Goal: Task Accomplishment & Management: Use online tool/utility

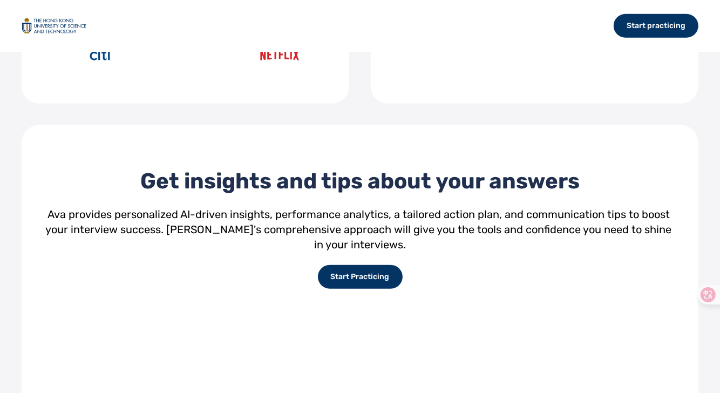
scroll to position [756, 0]
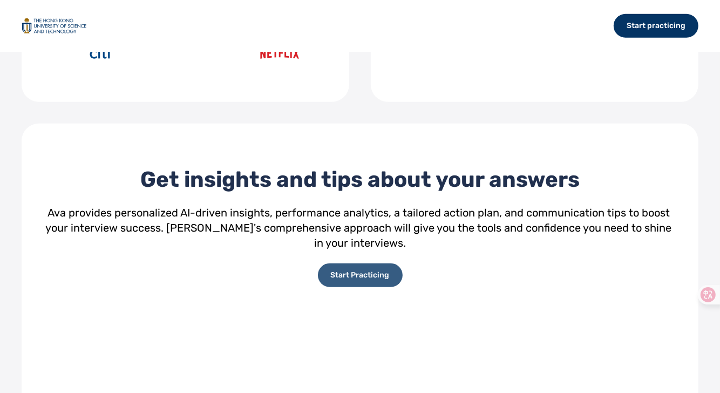
click at [374, 263] on div "Start Practicing" at bounding box center [360, 275] width 85 height 24
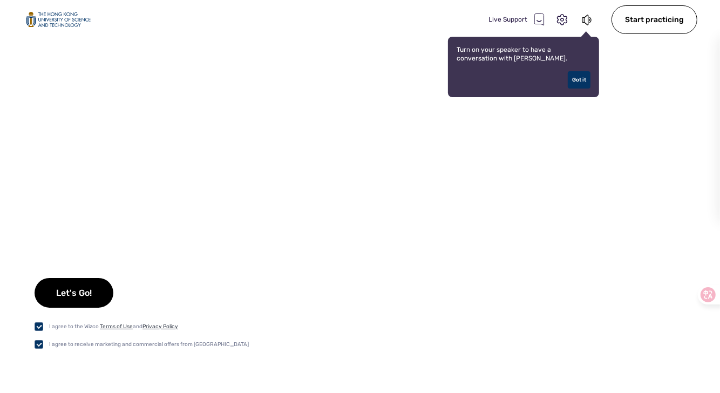
click at [676, 182] on div "Let's Go! I agree to the Wizco Terms of Use and Privacy Policy I agree to recei…" at bounding box center [360, 235] width 720 height 315
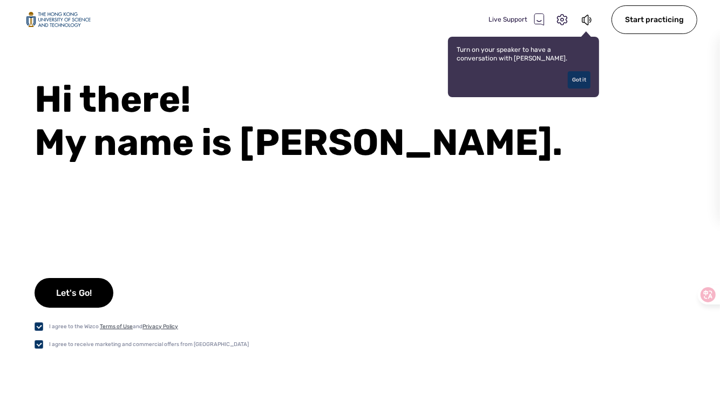
click at [575, 82] on div "Got it" at bounding box center [579, 79] width 23 height 17
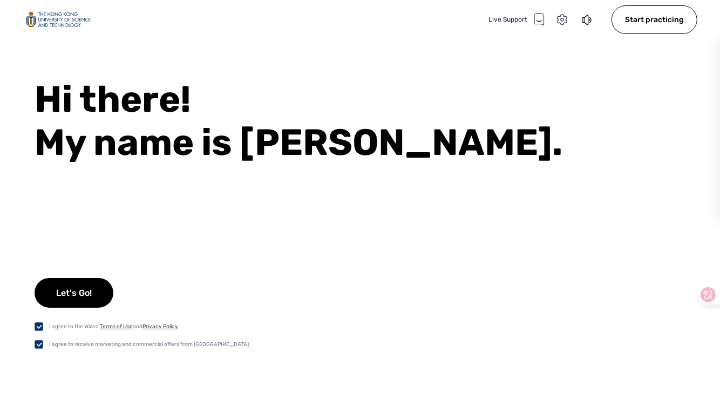
click at [558, 21] on icon at bounding box center [562, 19] width 10 height 11
click at [674, 187] on input "Test" at bounding box center [675, 189] width 32 height 16
click at [673, 114] on select "Microphone" at bounding box center [623, 118] width 123 height 17
click at [665, 276] on div "Hi there! My name is Ava. Let's Go! I agree to the Wizco Terms of Use and Priva…" at bounding box center [360, 235] width 720 height 315
click at [590, 24] on icon at bounding box center [587, 19] width 12 height 13
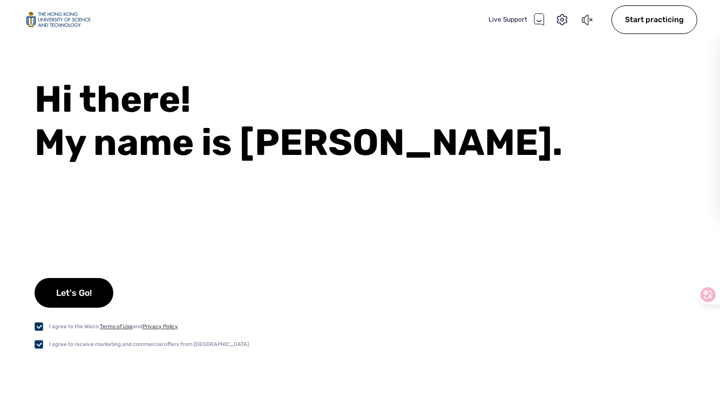
click at [587, 21] on icon at bounding box center [587, 19] width 12 height 13
click at [588, 17] on icon at bounding box center [585, 20] width 6 height 11
click at [588, 21] on icon at bounding box center [585, 20] width 6 height 11
click at [565, 18] on icon at bounding box center [562, 19] width 10 height 11
click at [666, 115] on select "Microphone" at bounding box center [623, 118] width 123 height 17
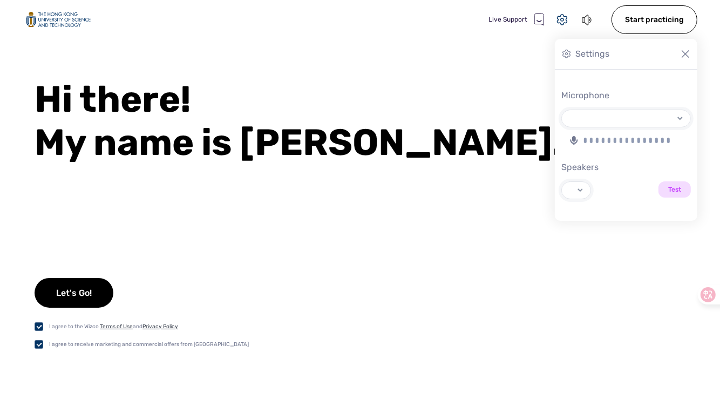
click at [670, 188] on input "Test" at bounding box center [675, 189] width 32 height 16
click at [680, 189] on input "Test" at bounding box center [675, 189] width 32 height 16
click at [571, 145] on div at bounding box center [573, 140] width 9 height 13
click at [571, 127] on select "Microphone" at bounding box center [623, 118] width 123 height 17
click at [570, 137] on icon at bounding box center [573, 140] width 9 height 9
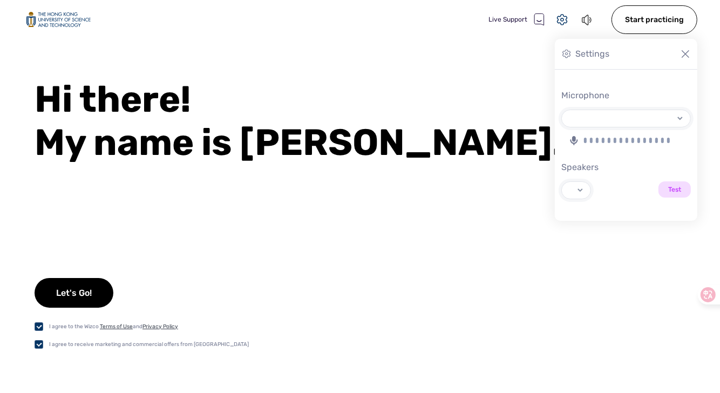
click at [570, 127] on select "Microphone" at bounding box center [623, 118] width 123 height 17
click at [570, 137] on icon at bounding box center [573, 140] width 9 height 9
click at [570, 127] on select "Microphone" at bounding box center [623, 118] width 123 height 17
click at [662, 150] on div "Microphone Speakers Test" at bounding box center [626, 145] width 142 height 151
click at [659, 135] on div at bounding box center [626, 140] width 130 height 13
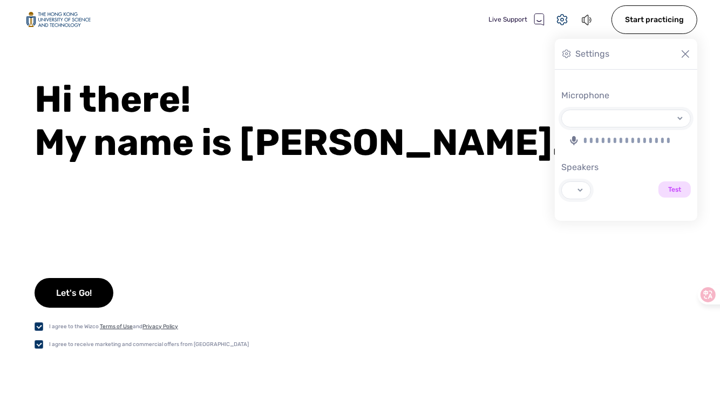
click at [659, 127] on select "Microphone" at bounding box center [623, 118] width 123 height 17
click at [568, 59] on div "Settings" at bounding box center [626, 54] width 142 height 31
click at [581, 182] on select "Speakers Test" at bounding box center [573, 190] width 23 height 17
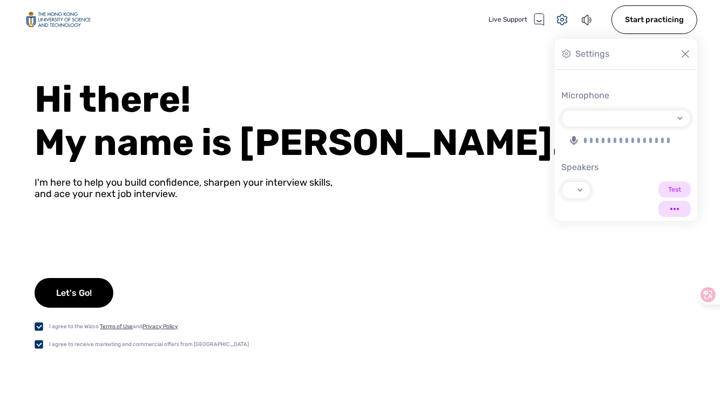
click at [683, 190] on input "Test" at bounding box center [675, 189] width 32 height 16
click at [673, 123] on select "Microphone" at bounding box center [623, 118] width 123 height 17
click at [568, 23] on icon at bounding box center [562, 20] width 14 height 14
click at [146, 33] on div "Live Support Start practicing" at bounding box center [360, 19] width 720 height 39
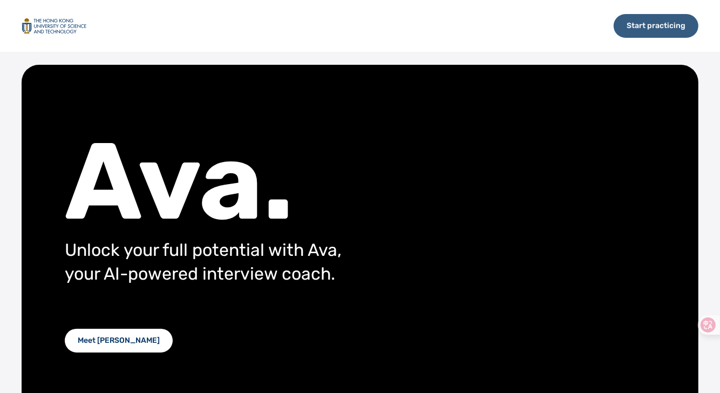
click at [631, 25] on div "Start practicing" at bounding box center [656, 26] width 85 height 24
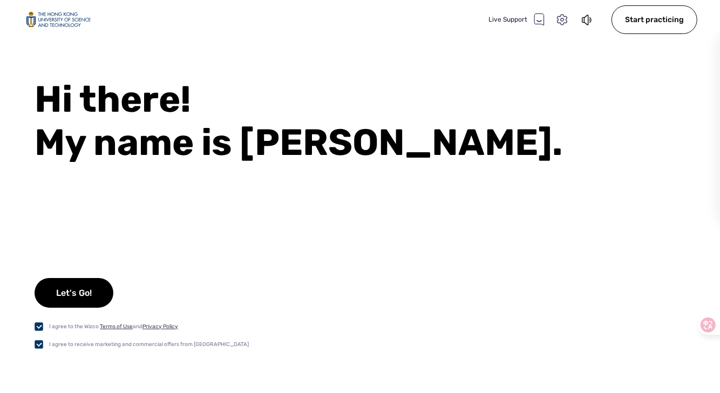
click at [563, 21] on icon at bounding box center [562, 19] width 10 height 11
click at [620, 114] on select "Microphone" at bounding box center [623, 118] width 123 height 17
click at [375, 213] on div "Hi there! My name is Ava. Let's Go! I agree to the Wizco Terms of Use and Priva…" at bounding box center [360, 235] width 720 height 315
click at [80, 290] on div "Let's Go!" at bounding box center [74, 293] width 79 height 30
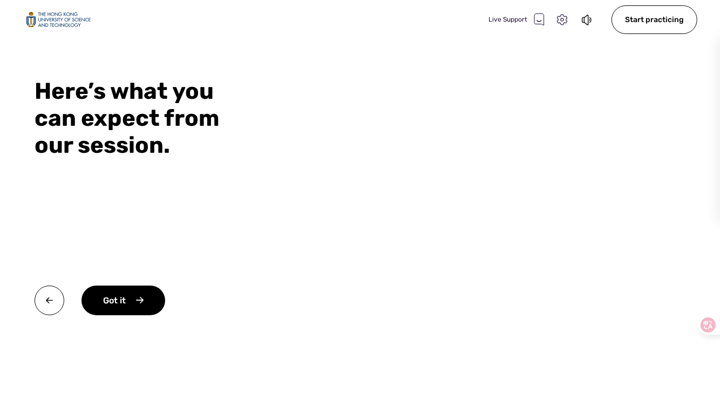
click at [566, 17] on icon at bounding box center [562, 20] width 14 height 14
click at [630, 117] on select "Microphone" at bounding box center [623, 118] width 123 height 17
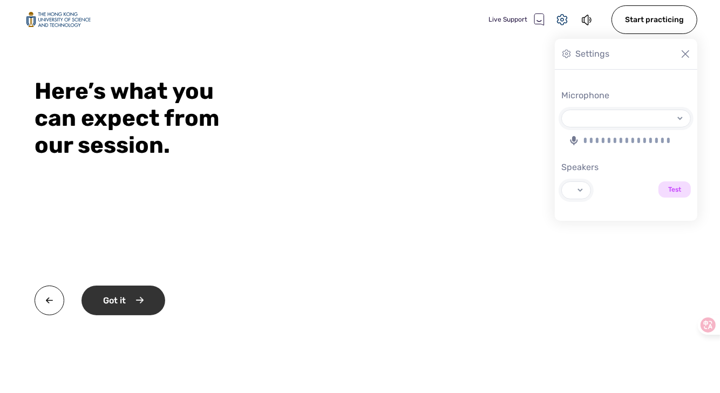
click at [148, 291] on div "Got it" at bounding box center [124, 301] width 84 height 30
click at [126, 306] on div "Okay" at bounding box center [123, 301] width 82 height 30
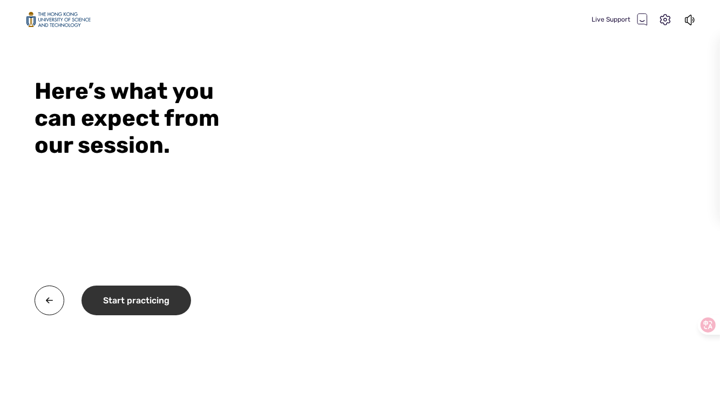
click at [125, 304] on div "Start practicing" at bounding box center [137, 301] width 110 height 30
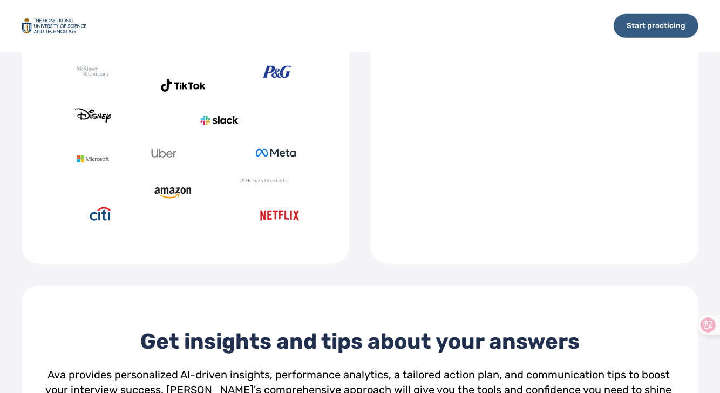
scroll to position [378, 0]
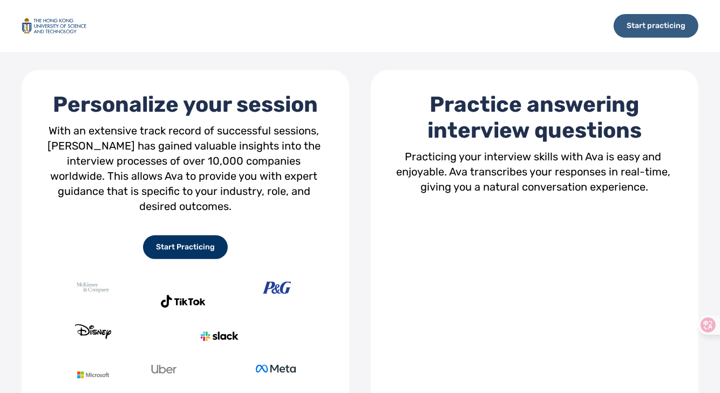
click at [625, 14] on div "Start practicing" at bounding box center [656, 26] width 85 height 24
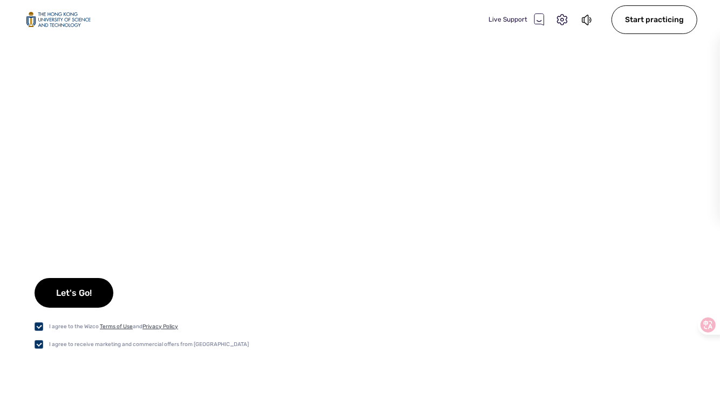
select select "default"
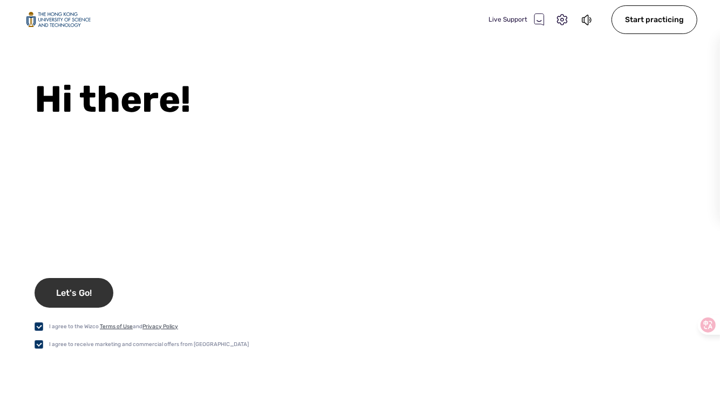
click at [71, 293] on div "Let's Go!" at bounding box center [74, 293] width 79 height 30
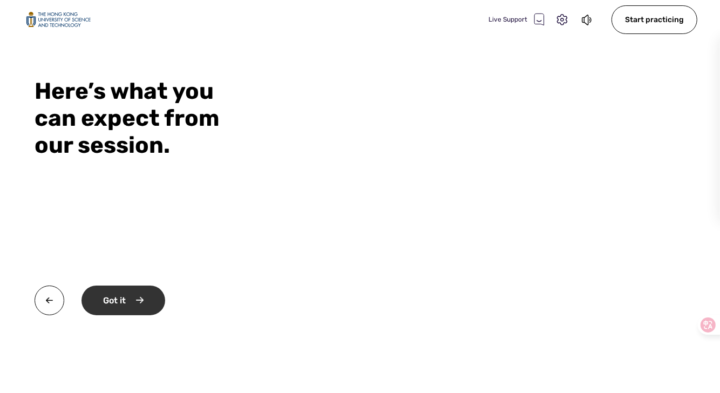
click at [97, 293] on div "Got it" at bounding box center [124, 301] width 84 height 30
click at [146, 294] on div "Okay" at bounding box center [123, 301] width 82 height 30
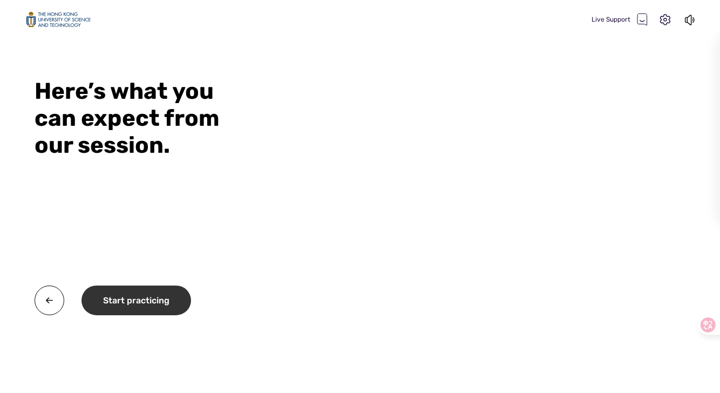
click at [155, 301] on div "Start practicing" at bounding box center [137, 301] width 110 height 30
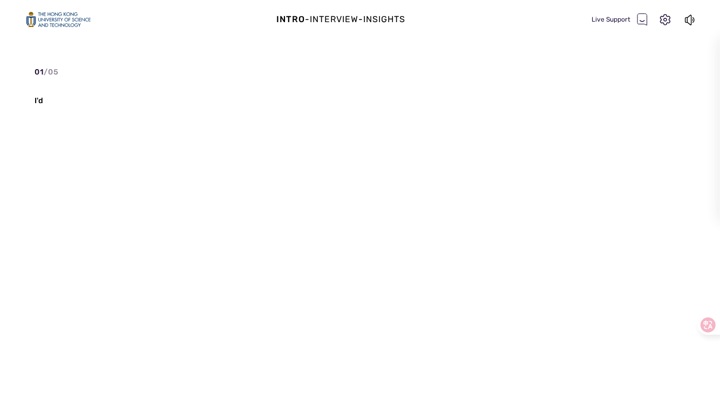
select select "default"
click at [365, 151] on div "01 / 05 I'd love to get to know you better." at bounding box center [360, 219] width 651 height 307
click at [286, 91] on div "01 / 05 I'd love to get to know you better." at bounding box center [360, 219] width 651 height 307
drag, startPoint x: 251, startPoint y: 176, endPoint x: 312, endPoint y: 270, distance: 111.5
click at [320, 277] on div "01 / 05 I'd love to get to know you better." at bounding box center [360, 219] width 651 height 307
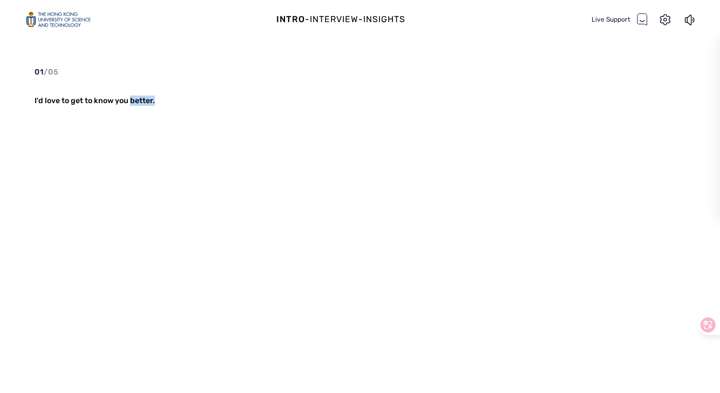
drag, startPoint x: 185, startPoint y: 161, endPoint x: 533, endPoint y: 176, distance: 349.0
click at [529, 176] on div "01 / 05 I'd love to get to know you better." at bounding box center [360, 219] width 651 height 307
click at [402, 142] on div "01 / 05 I'd love to get to know you better." at bounding box center [360, 219] width 651 height 307
click at [410, 122] on div "01 / 05 I'd love to get to know you better." at bounding box center [360, 219] width 651 height 307
click at [668, 17] on icon at bounding box center [665, 19] width 10 height 11
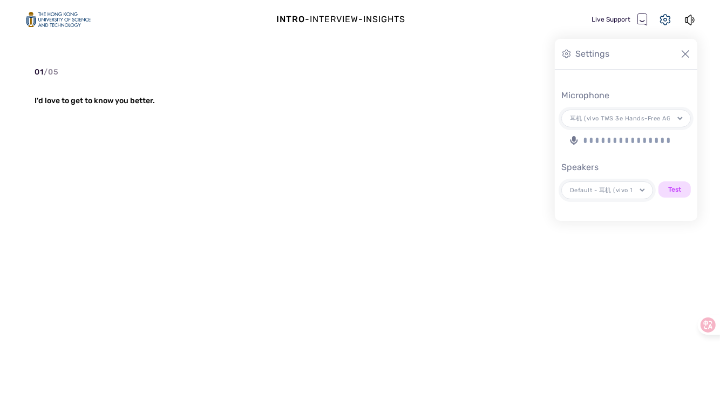
click at [632, 142] on div at bounding box center [633, 140] width 3 height 5
click at [632, 127] on select "耳机 (vivo TWS 3e Hands-Free AG Audio) (Bluetooth) 麦克风 (Realtek(R) Audio) 立体声混音 (…" at bounding box center [623, 118] width 123 height 17
click at [575, 140] on icon at bounding box center [575, 140] width 8 height 9
click at [575, 127] on select "耳机 (vivo TWS 3e Hands-Free AG Audio) (Bluetooth) 麦克风 (Realtek(R) Audio) 立体声混音 (…" at bounding box center [623, 118] width 123 height 17
click at [575, 140] on icon at bounding box center [575, 140] width 8 height 9
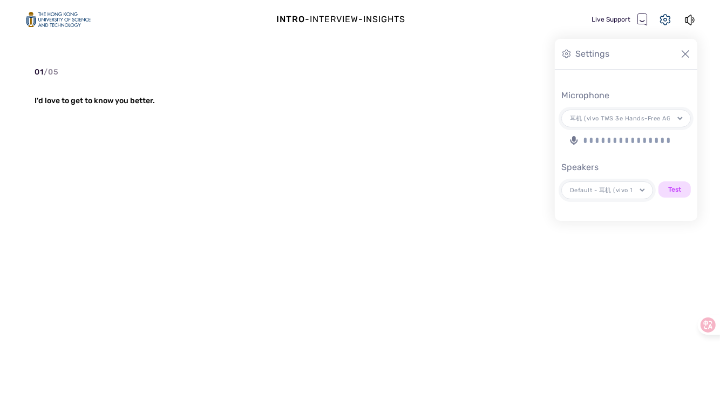
click at [575, 127] on select "耳机 (vivo TWS 3e Hands-Free AG Audio) (Bluetooth) 麦克风 (Realtek(R) Audio) 立体声混音 (…" at bounding box center [623, 118] width 123 height 17
click at [673, 186] on input "Test" at bounding box center [675, 189] width 32 height 16
click at [626, 165] on div "Speakers" at bounding box center [626, 167] width 130 height 13
click at [626, 182] on select "Default - 耳机 (vivo TWS 3e Stereo) (Bluetooth) Communications - 耳机 (vivo TWS 3e …" at bounding box center [604, 190] width 85 height 17
click at [640, 193] on select "Default - 耳机 (vivo TWS 3e Stereo) (Bluetooth) Communications - 耳机 (vivo TWS 3e …" at bounding box center [604, 190] width 85 height 17
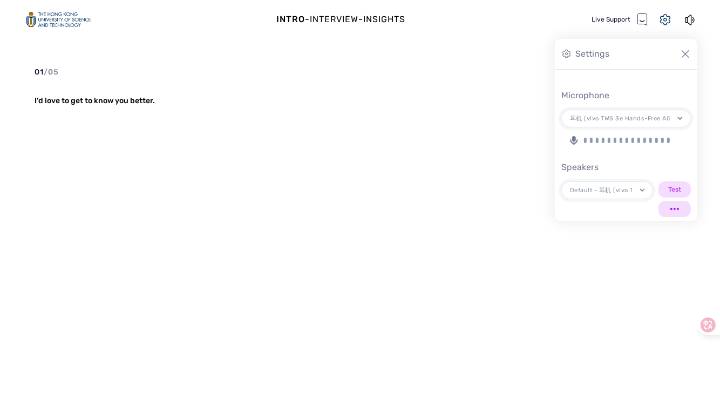
select select "0243c6ba52d2e681c50eec412d96715a18e369c50e173785599a9c46e6f15eb7"
click at [562, 182] on select "Default - 耳机 (vivo TWS 3e Stereo) (Bluetooth) Communications - 耳机 (vivo TWS 3e …" at bounding box center [604, 190] width 85 height 17
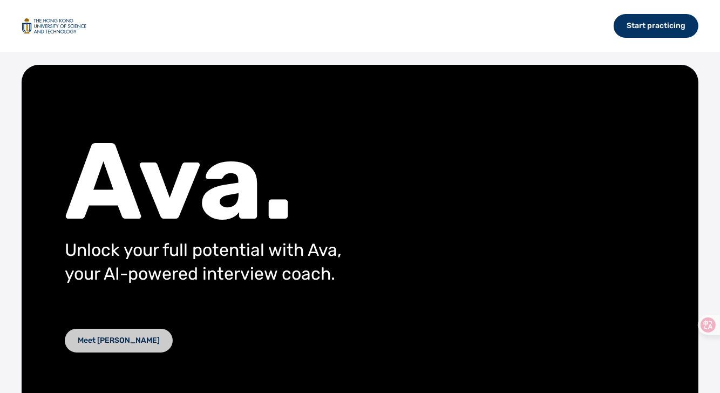
click at [73, 346] on div "Meet [PERSON_NAME]" at bounding box center [119, 341] width 108 height 24
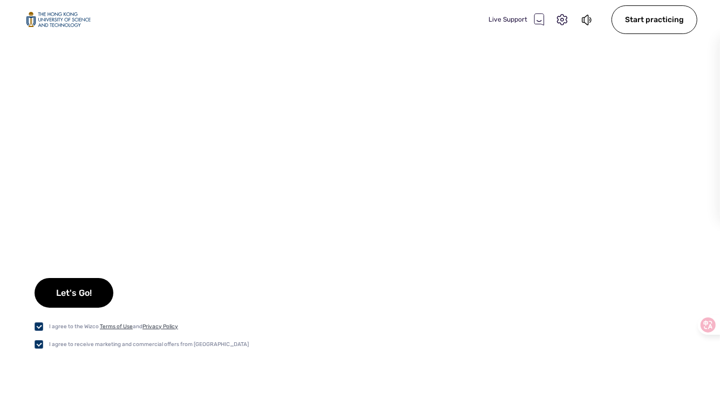
select select "default"
click at [76, 297] on div "Let's Go!" at bounding box center [74, 293] width 79 height 30
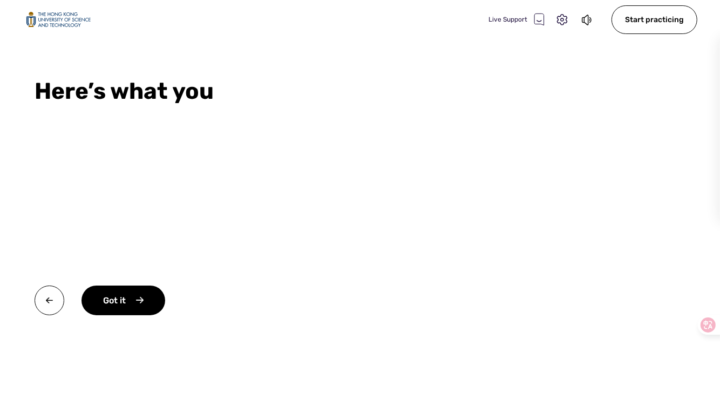
click at [76, 297] on div "Got it" at bounding box center [144, 320] width 219 height 69
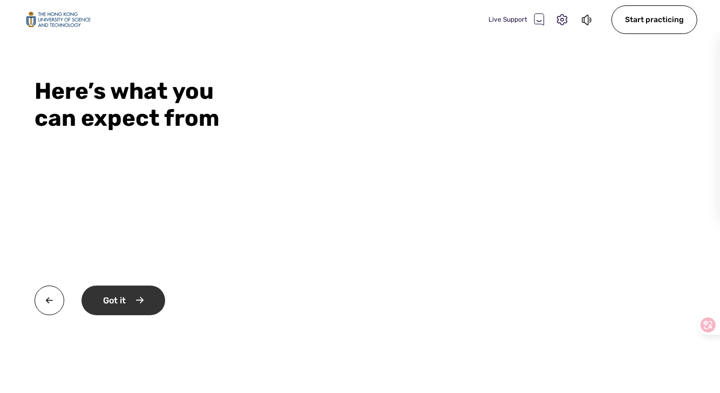
click at [116, 301] on div "Got it" at bounding box center [124, 301] width 84 height 30
click at [136, 302] on div "Okay" at bounding box center [123, 301] width 82 height 30
